Goal: Task Accomplishment & Management: Use online tool/utility

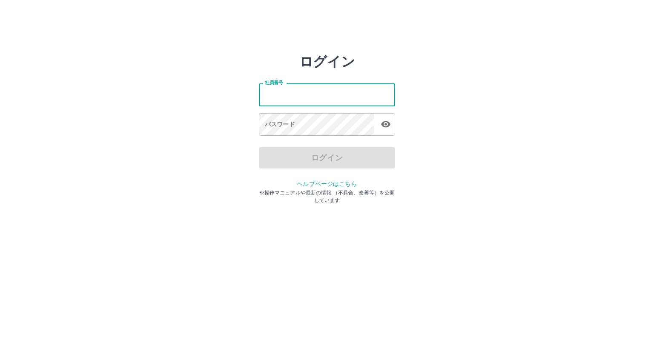
click at [311, 100] on input "社員番号" at bounding box center [327, 94] width 136 height 23
type input "*******"
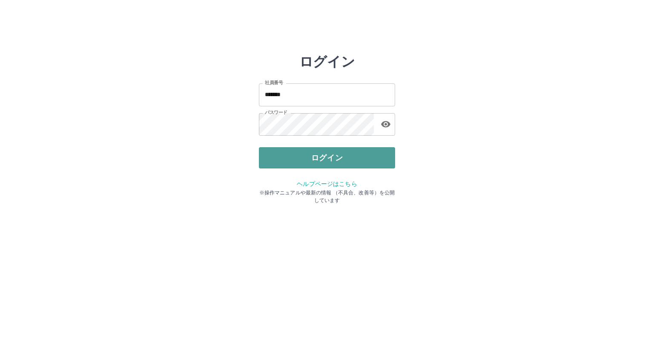
click at [326, 155] on button "ログイン" at bounding box center [327, 157] width 136 height 21
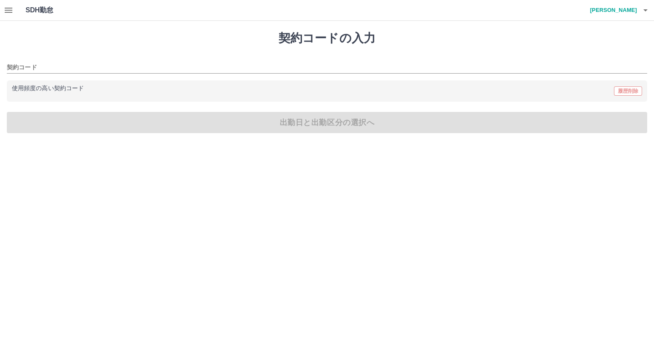
click at [594, 143] on html "SDH勤怠 坂元　幸喜 契約コードの入力 契約コード 使用頻度の高い契約コード 履歴削除 出勤日と出勤区分の選択へ SDH勤怠" at bounding box center [327, 71] width 654 height 143
